Goal: Information Seeking & Learning: Learn about a topic

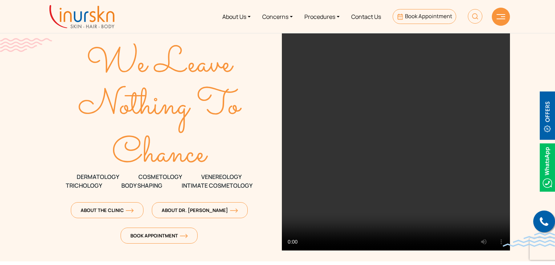
click at [468, 16] on img at bounding box center [475, 16] width 15 height 15
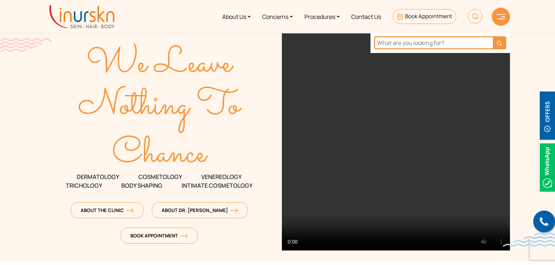
click at [449, 44] on input "text" at bounding box center [433, 42] width 119 height 13
paste input "psoriasis"
type input "psoriasis"
click at [493, 36] on button "submit" at bounding box center [499, 42] width 13 height 13
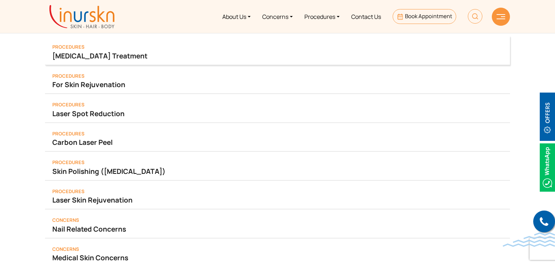
click at [121, 55] on link "[MEDICAL_DATA] Treatment" at bounding box center [277, 56] width 451 height 10
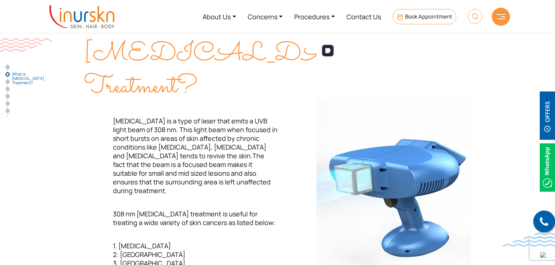
scroll to position [222, 0]
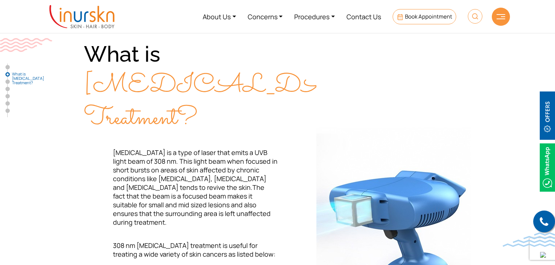
click at [476, 13] on img at bounding box center [475, 16] width 15 height 15
click at [420, 43] on input "text" at bounding box center [433, 42] width 119 height 13
paste input "[MEDICAL_DATA]"
type input "[MEDICAL_DATA]"
click at [493, 36] on button "submit" at bounding box center [499, 42] width 13 height 13
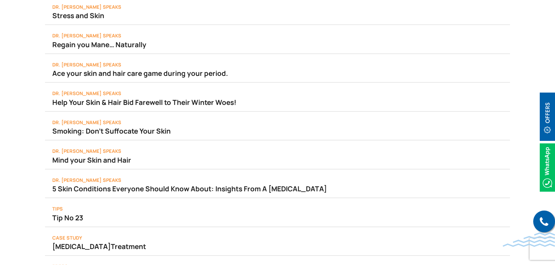
scroll to position [532, 0]
click at [65, 234] on span "Case Study" at bounding box center [67, 237] width 30 height 7
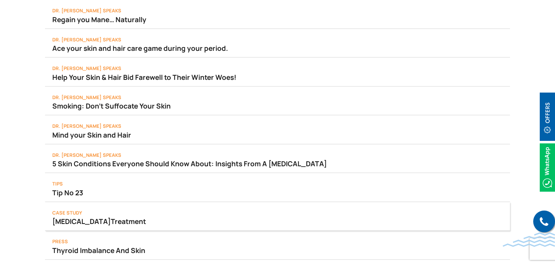
scroll to position [559, 0]
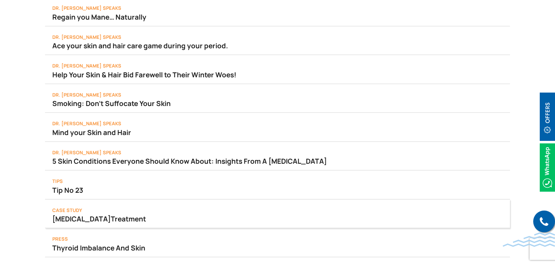
click at [78, 214] on span "Psoriasis" at bounding box center [81, 218] width 59 height 9
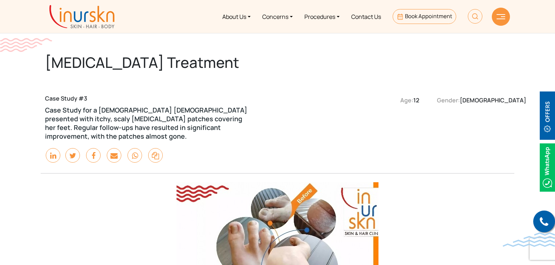
click at [474, 19] on img at bounding box center [475, 16] width 15 height 15
click at [461, 43] on input "text" at bounding box center [433, 42] width 119 height 13
paste input "[MEDICAL_DATA]"
type input "[MEDICAL_DATA]"
click at [493, 36] on button "submit" at bounding box center [499, 42] width 13 height 13
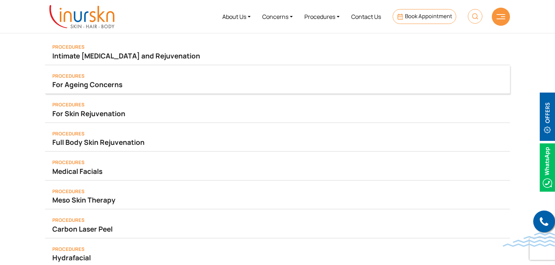
scroll to position [153, 0]
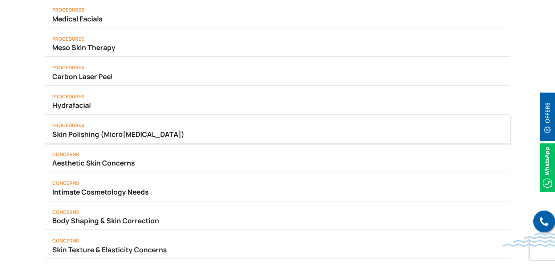
click at [89, 134] on link "Skin Polishing (Micro [MEDICAL_DATA] )" at bounding box center [277, 134] width 451 height 10
